Goal: Complete application form

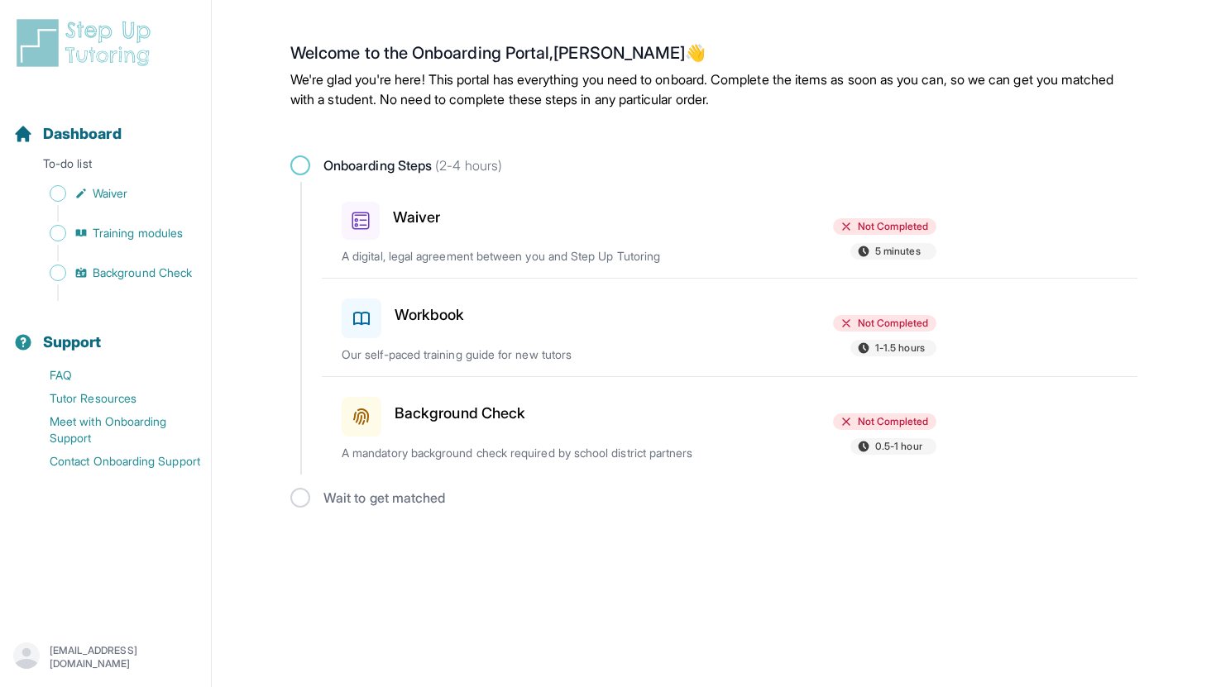
click at [423, 216] on h3 "Waiver" at bounding box center [416, 217] width 47 height 23
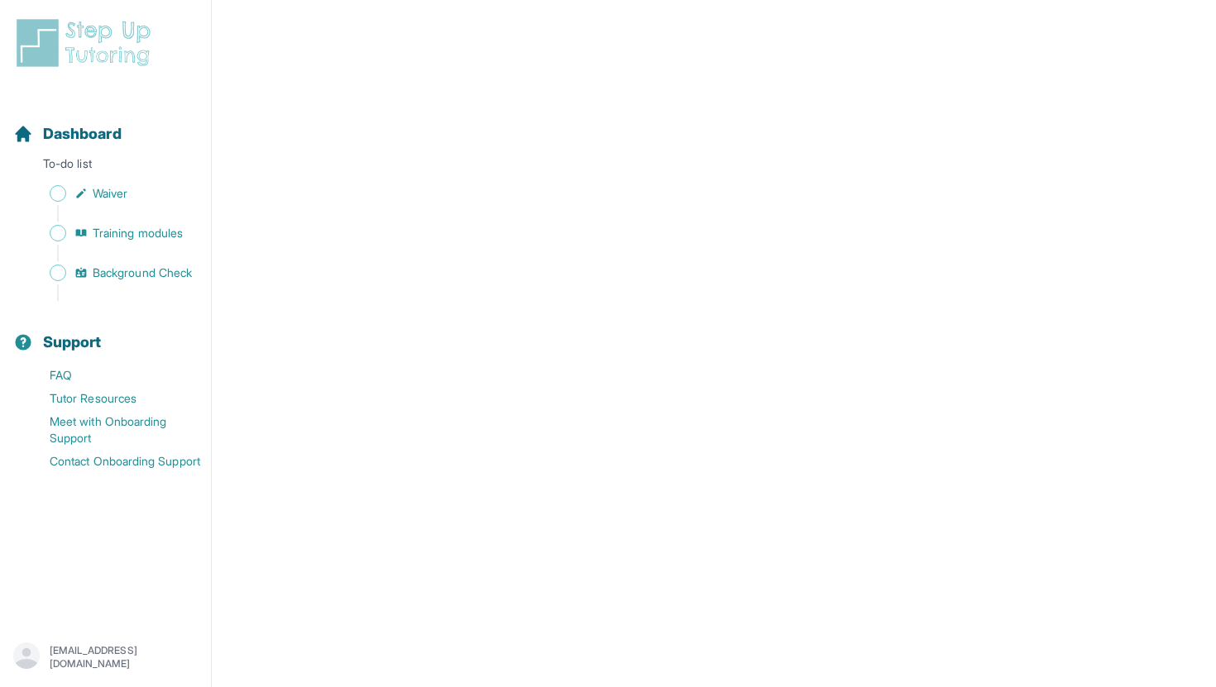
scroll to position [2456, 0]
click at [116, 196] on span "Waiver" at bounding box center [110, 193] width 35 height 17
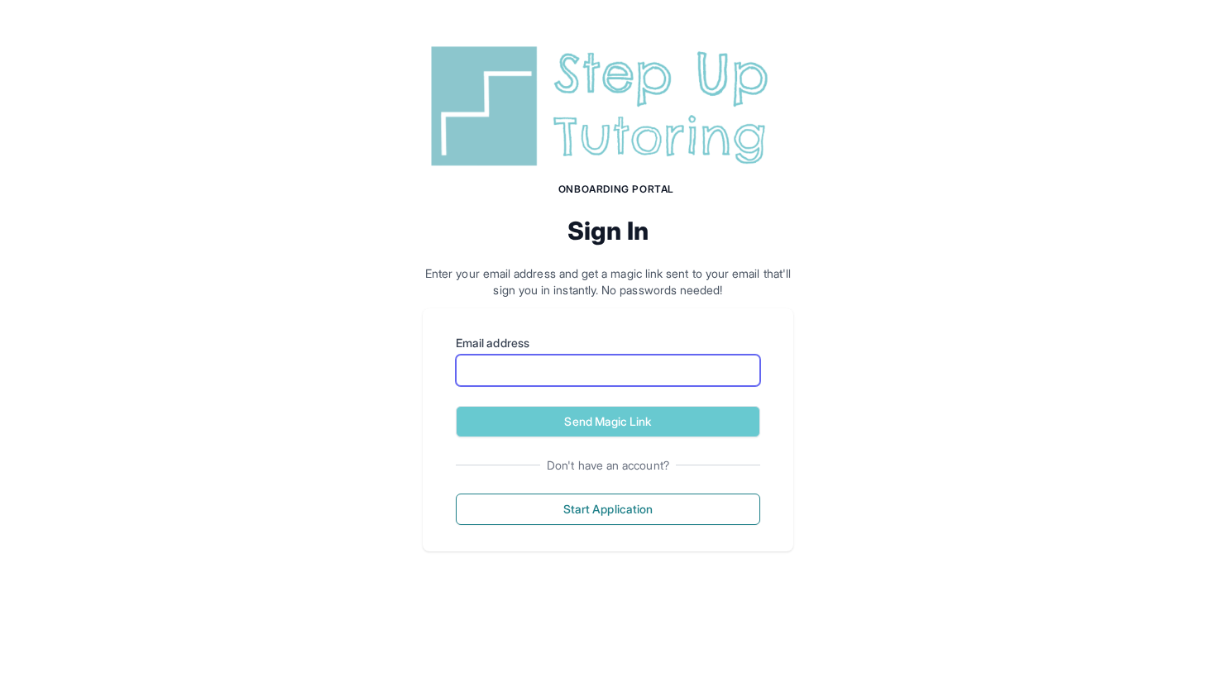
click at [705, 380] on input "Email address" at bounding box center [608, 370] width 304 height 31
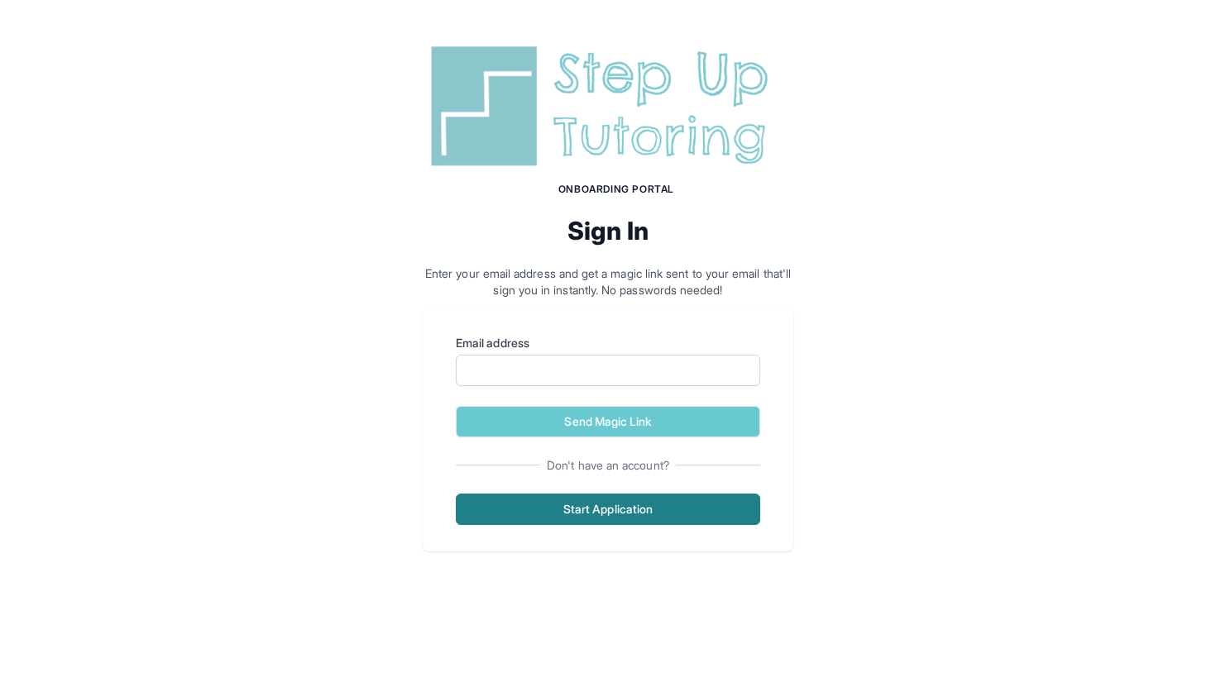
click at [690, 510] on button "Start Application" at bounding box center [608, 509] width 304 height 31
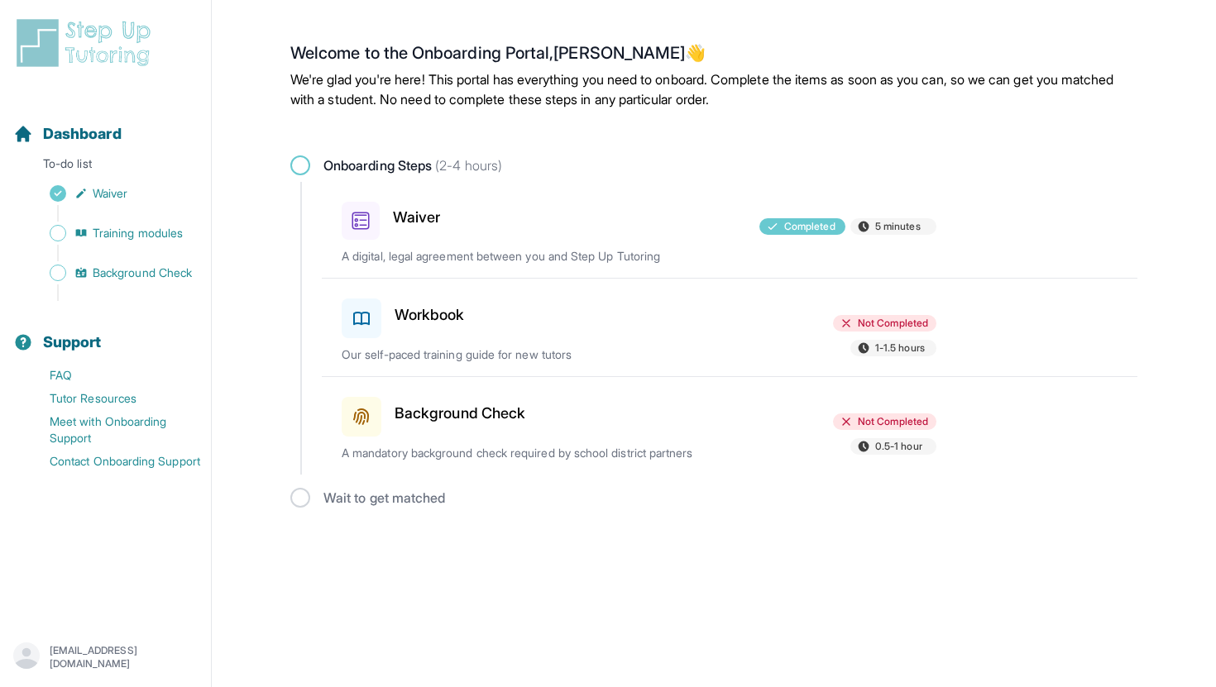
click at [366, 323] on icon at bounding box center [361, 319] width 15 height 12
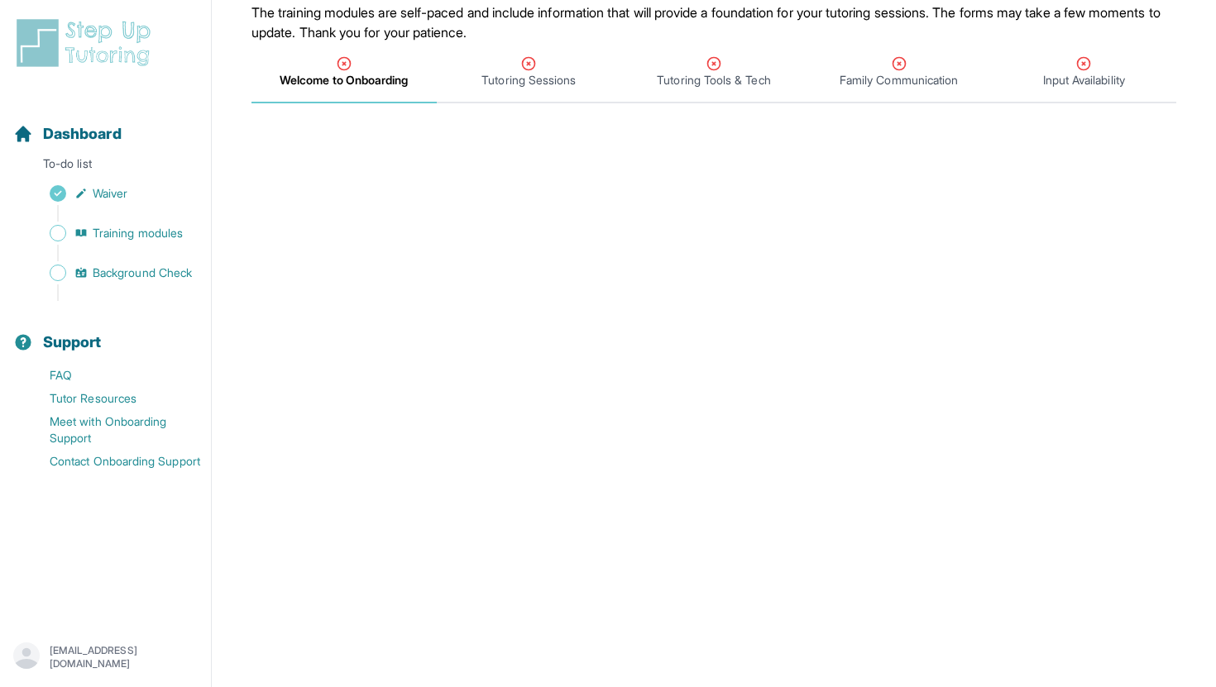
scroll to position [160, 0]
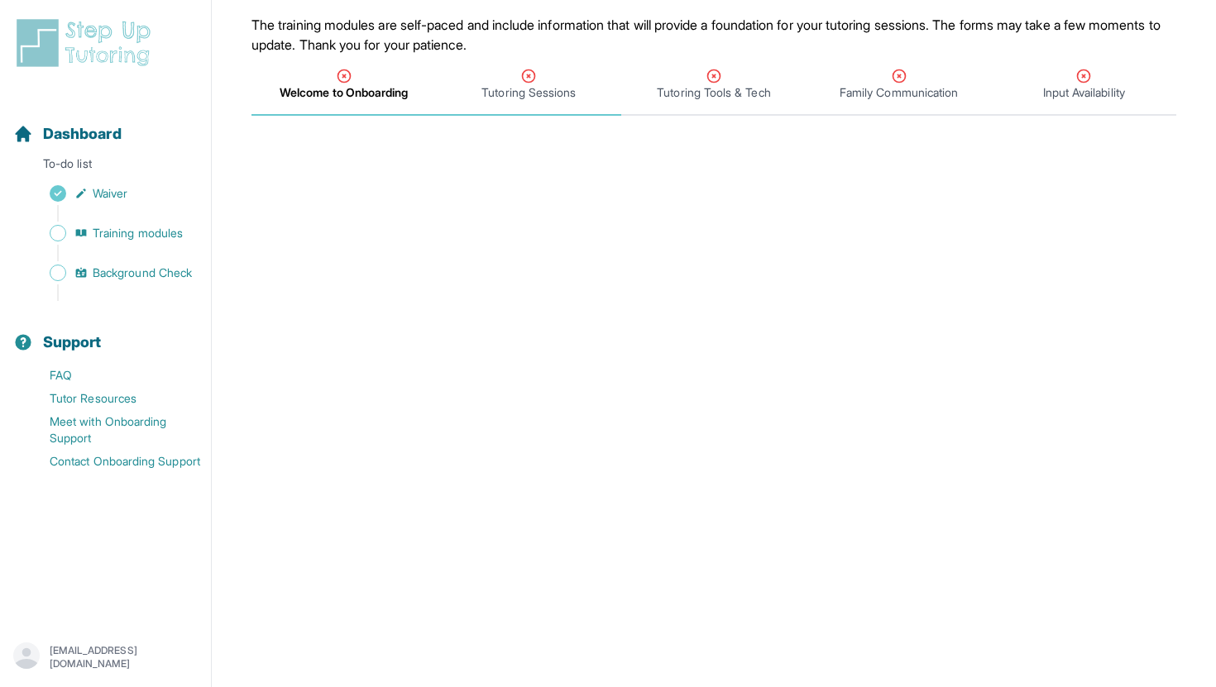
click at [532, 81] on icon "Tabs" at bounding box center [529, 76] width 12 height 12
click at [353, 81] on div "Welcome to Onboarding" at bounding box center [344, 84] width 179 height 33
click at [534, 81] on icon "Tabs" at bounding box center [528, 76] width 17 height 17
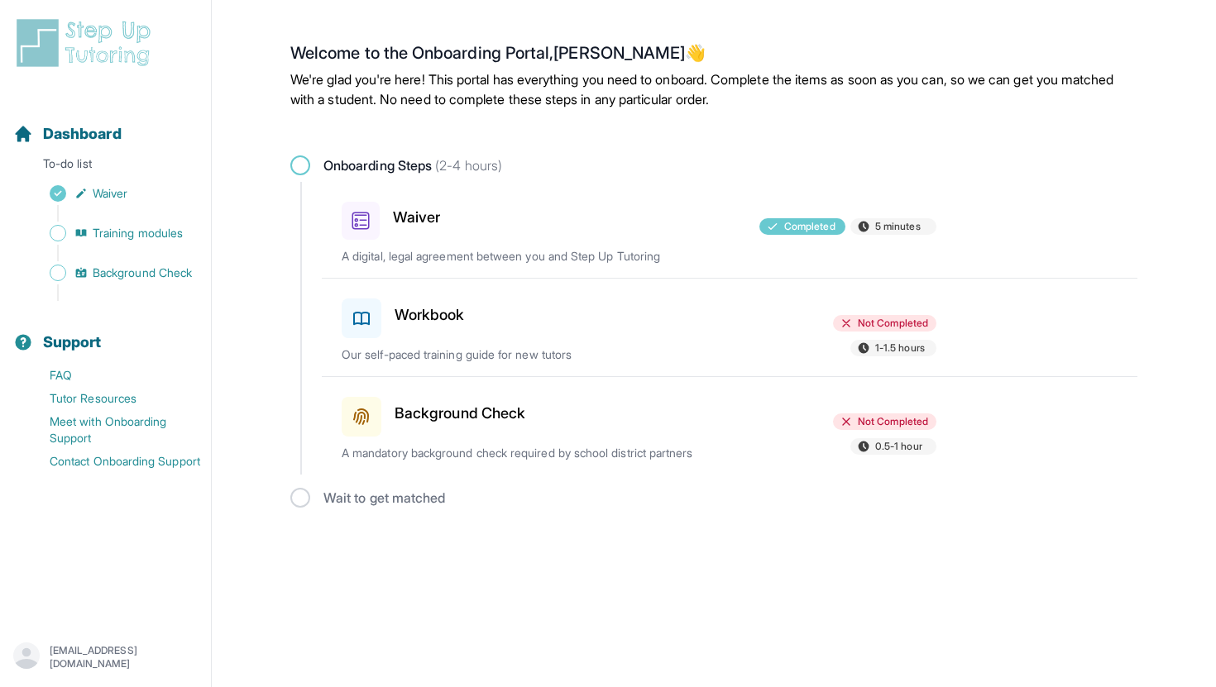
click at [367, 323] on icon at bounding box center [361, 319] width 15 height 12
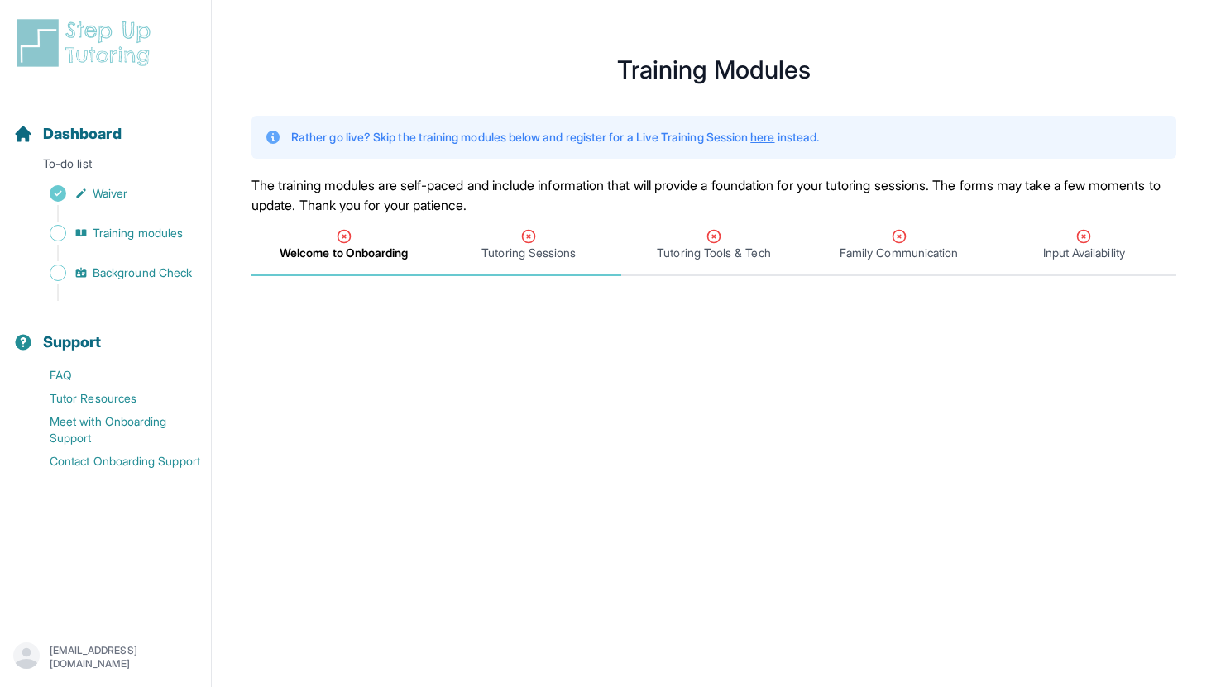
click at [533, 238] on icon "Tabs" at bounding box center [529, 237] width 12 height 12
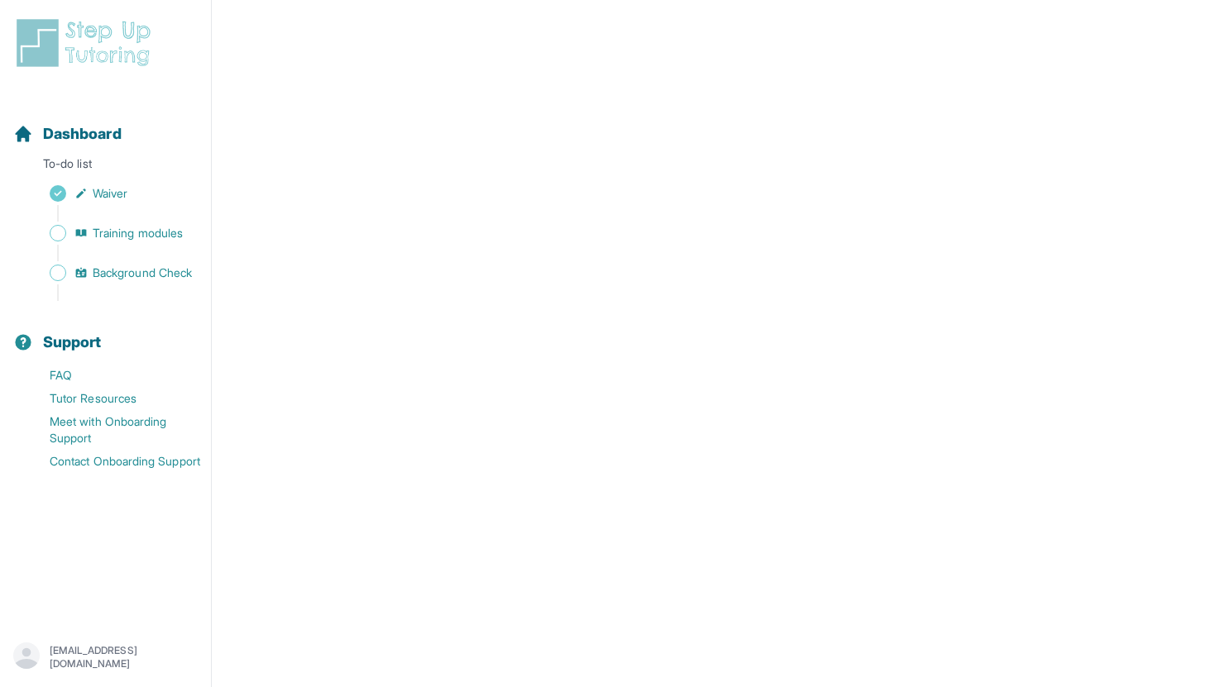
scroll to position [650, 0]
